Goal: Communication & Community: Answer question/provide support

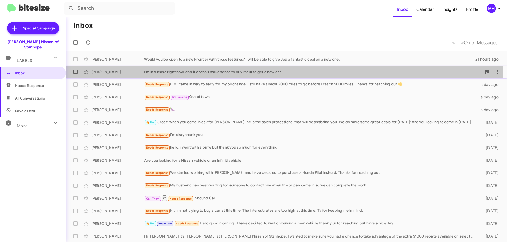
click at [151, 71] on div "I'm in a lease right now, and it doesn't make sense to buy it out to get a new …" at bounding box center [312, 71] width 337 height 5
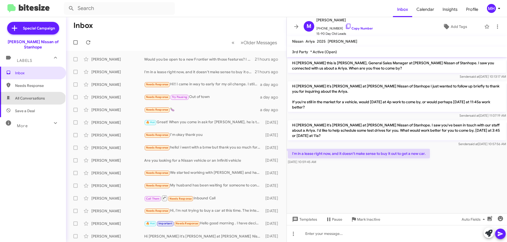
click at [32, 96] on span "All Conversations" at bounding box center [30, 98] width 30 height 5
type input "in:all-conversations"
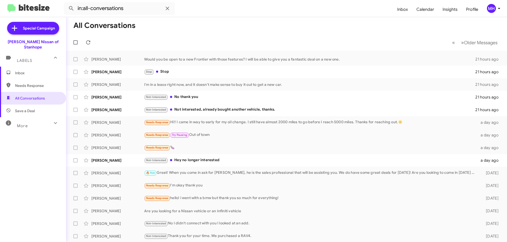
click at [35, 70] on span "Inbox" at bounding box center [37, 72] width 45 height 5
